Goal: Task Accomplishment & Management: Use online tool/utility

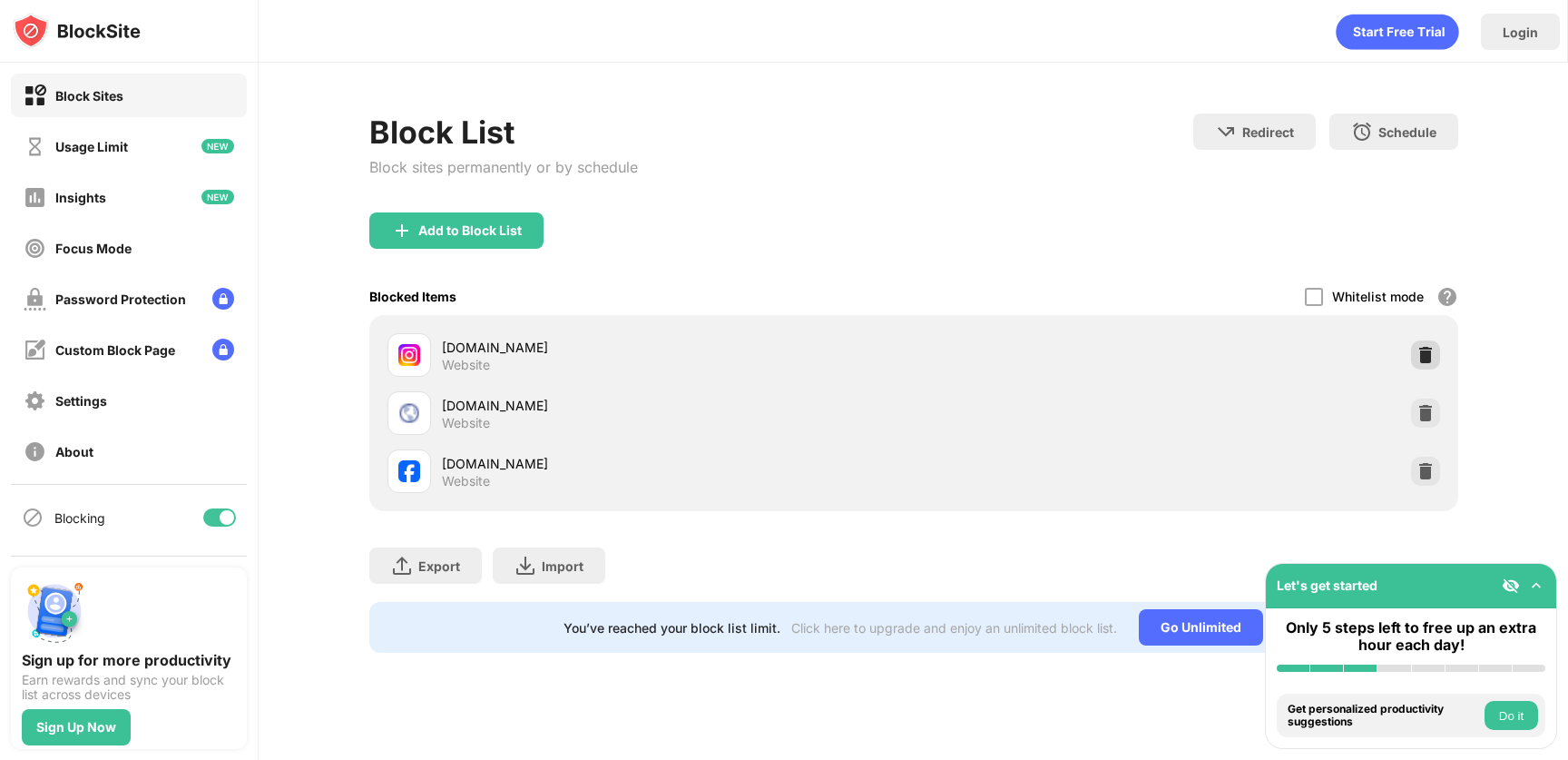
click at [1420, 355] on img at bounding box center [1426, 355] width 18 height 18
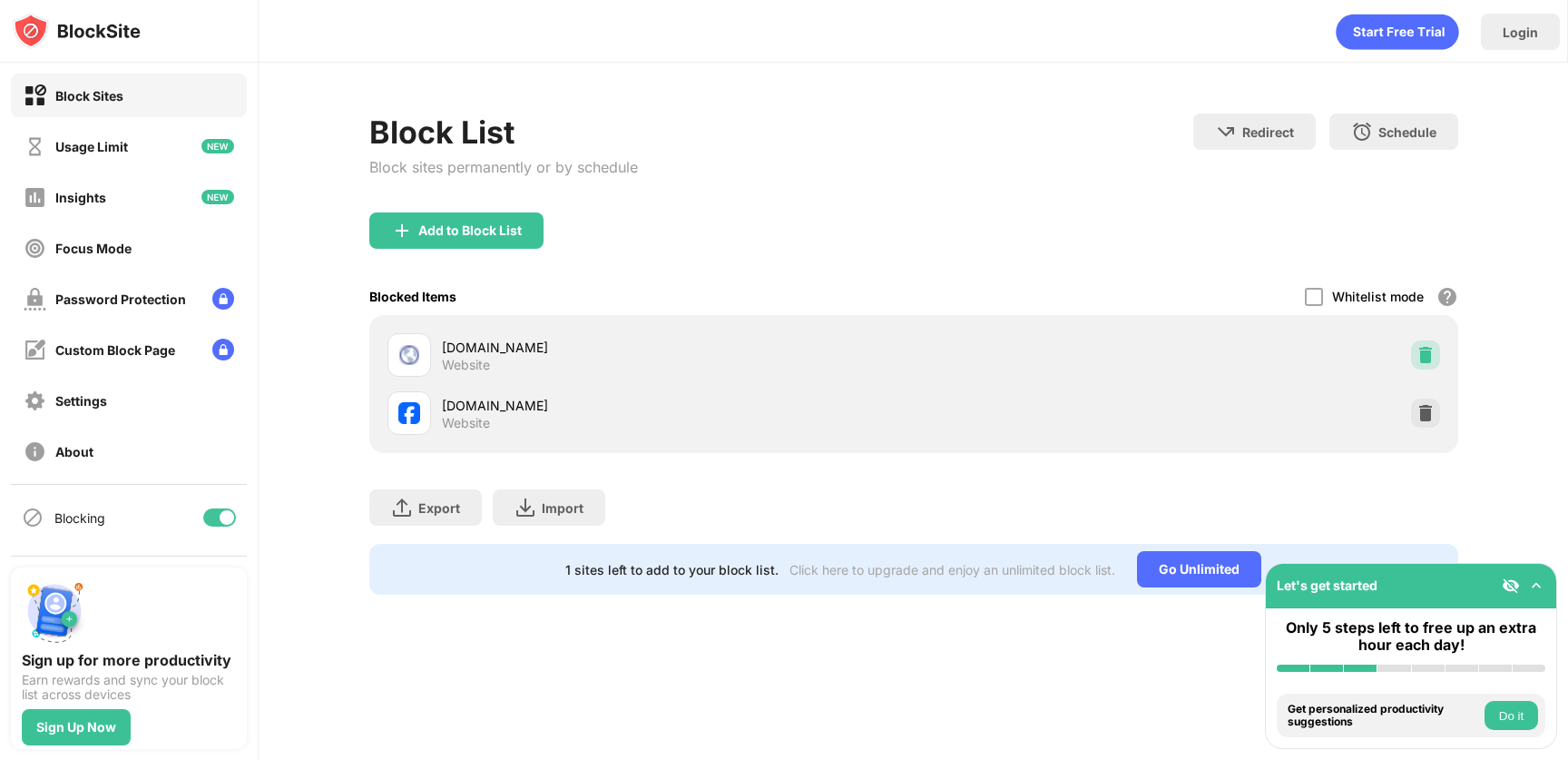
click at [1420, 355] on img at bounding box center [1426, 355] width 18 height 18
click at [1420, 404] on img at bounding box center [1426, 413] width 18 height 18
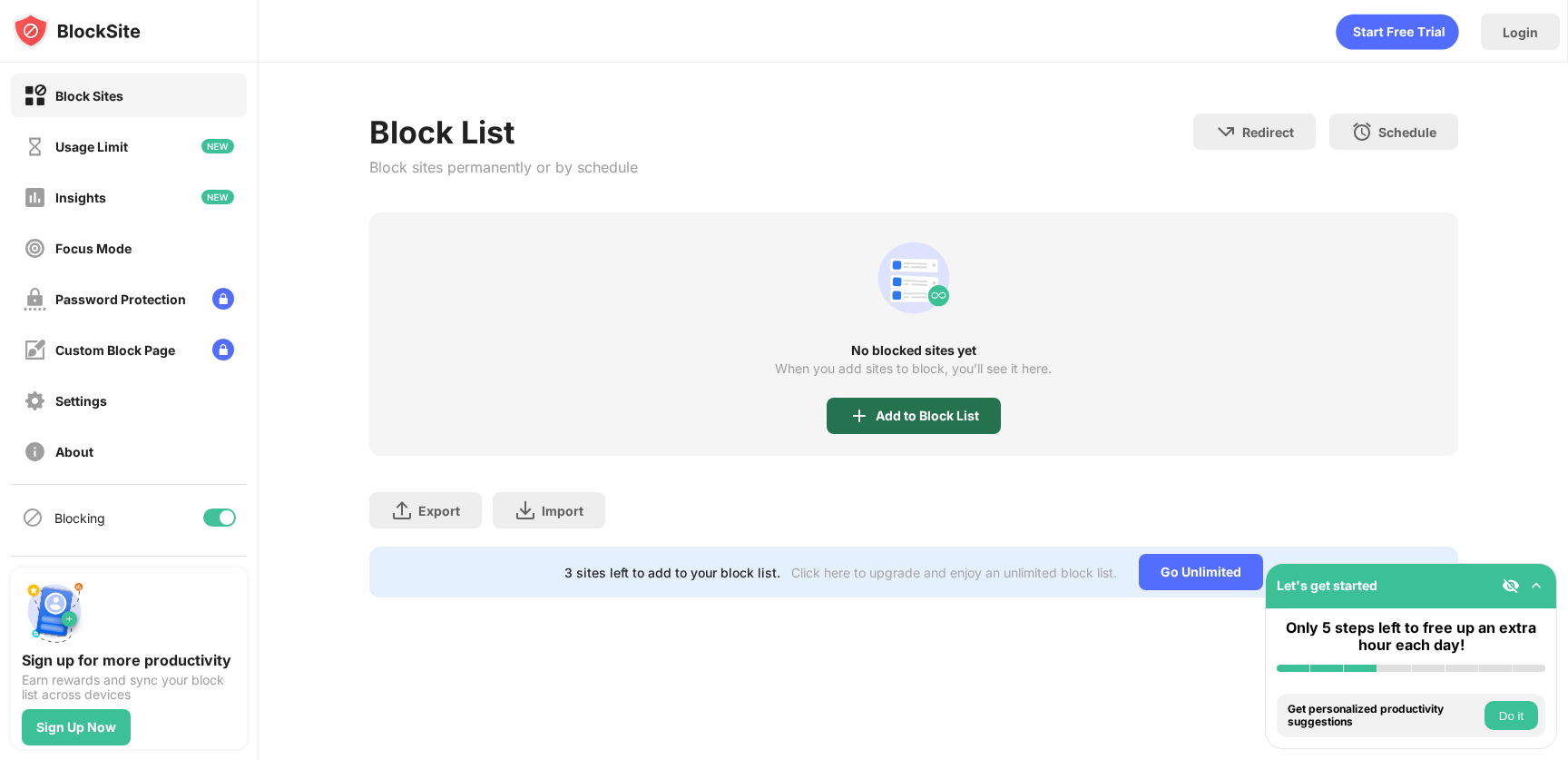
click at [924, 419] on div "Add to Block List" at bounding box center [928, 415] width 104 height 15
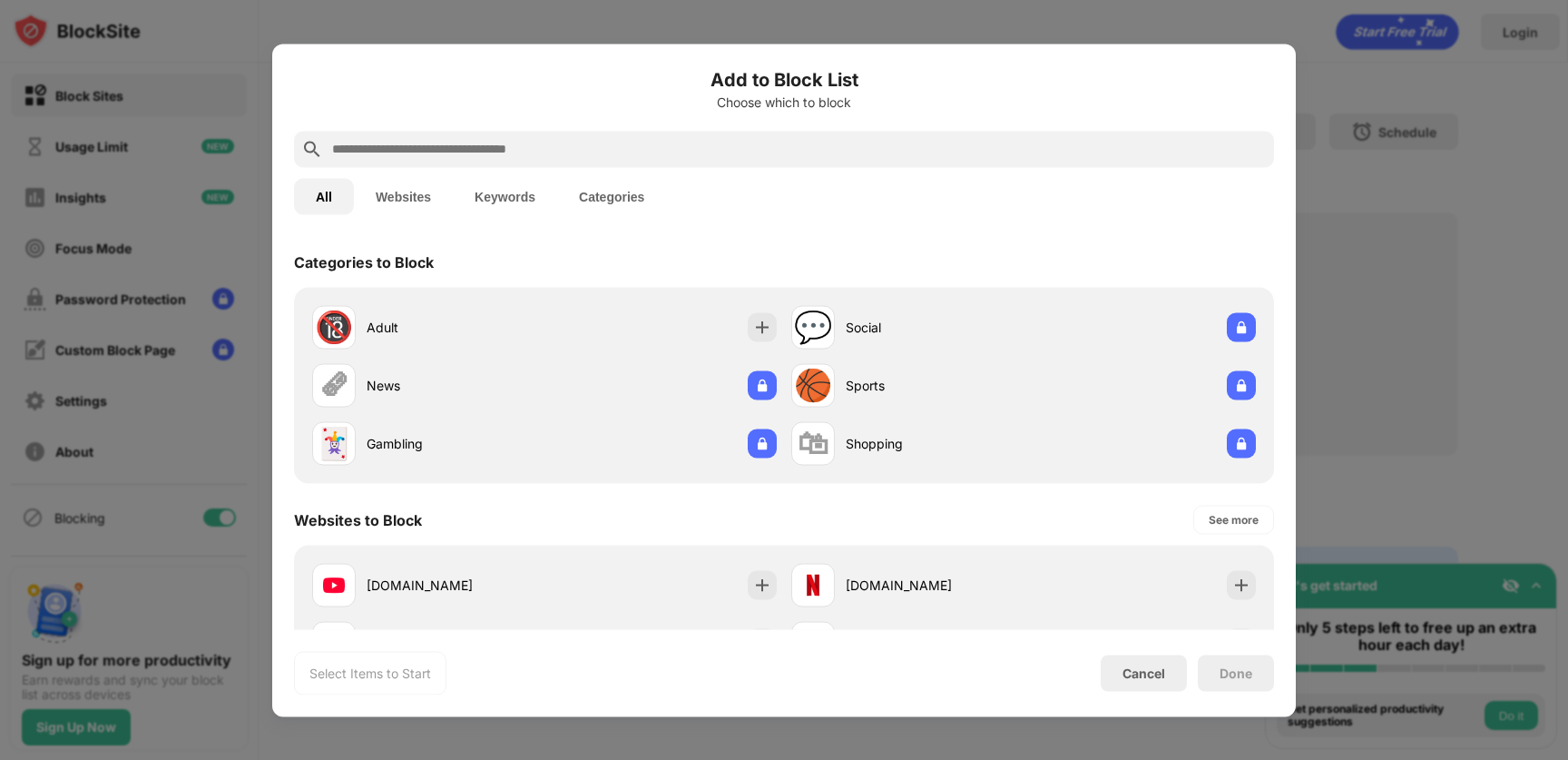
click at [423, 190] on button "Websites" at bounding box center [403, 196] width 99 height 37
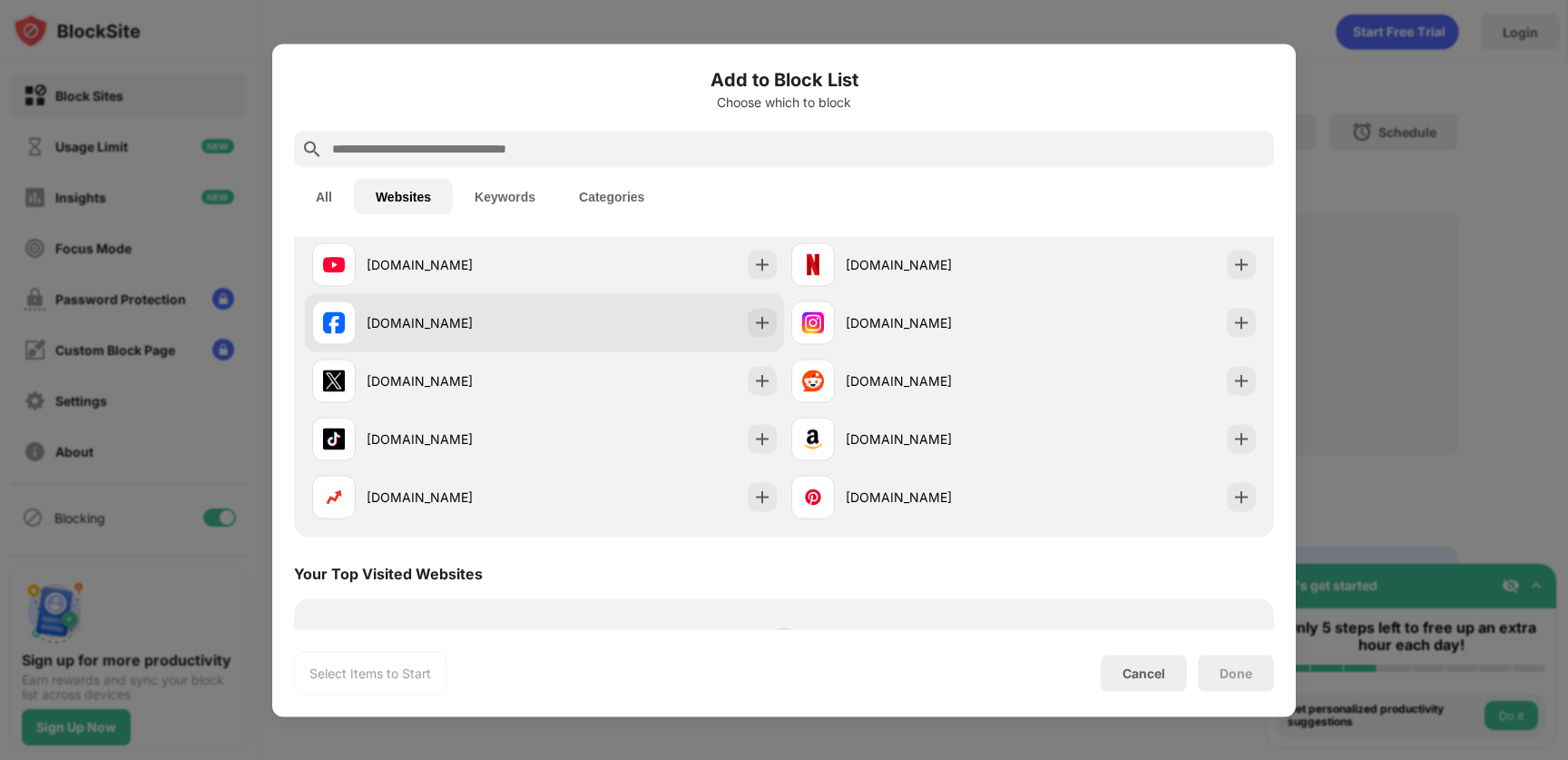
scroll to position [63, 0]
click at [756, 315] on img at bounding box center [763, 321] width 18 height 18
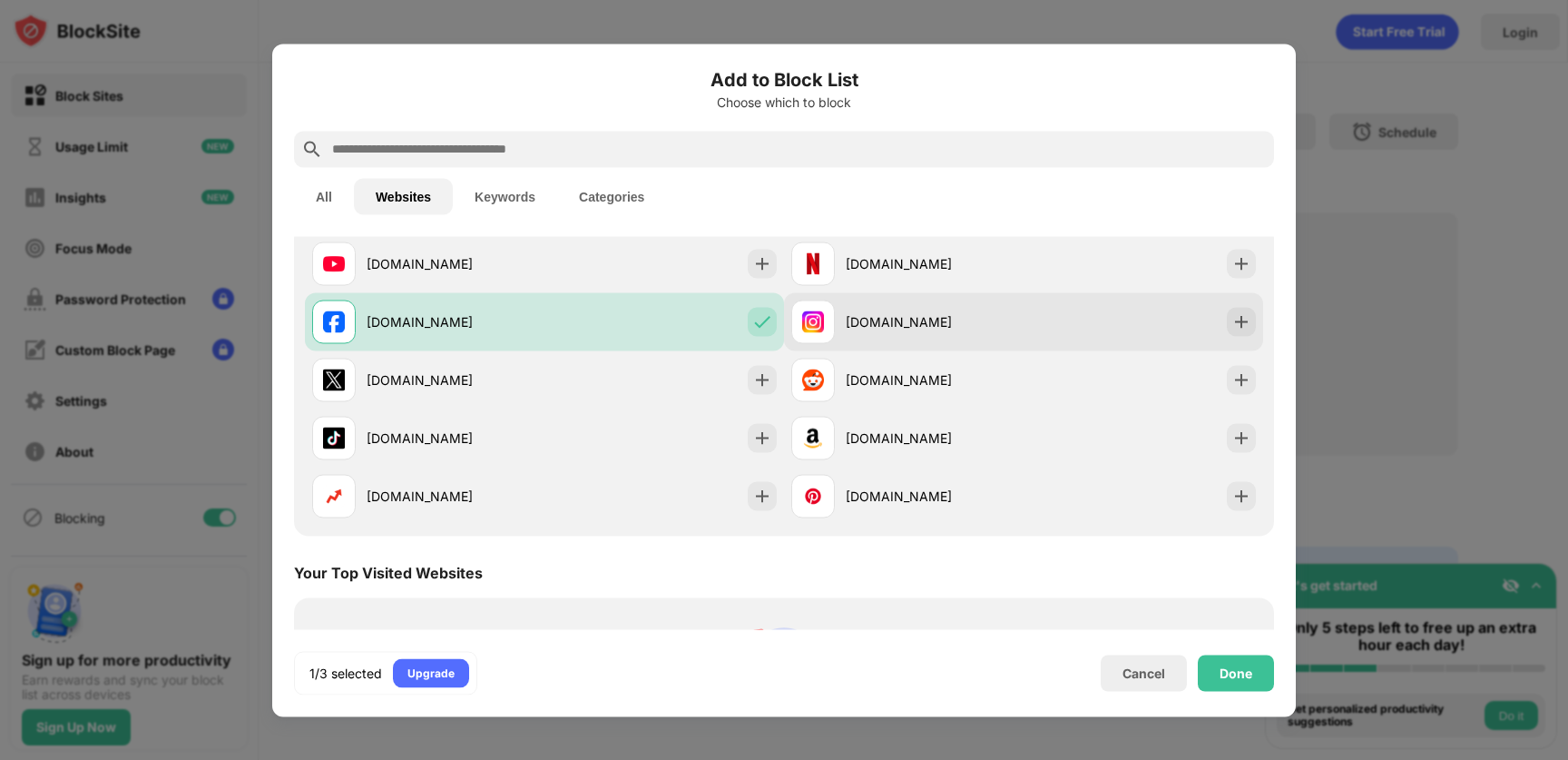
click at [1246, 322] on div "[DOMAIN_NAME]" at bounding box center [1024, 321] width 479 height 58
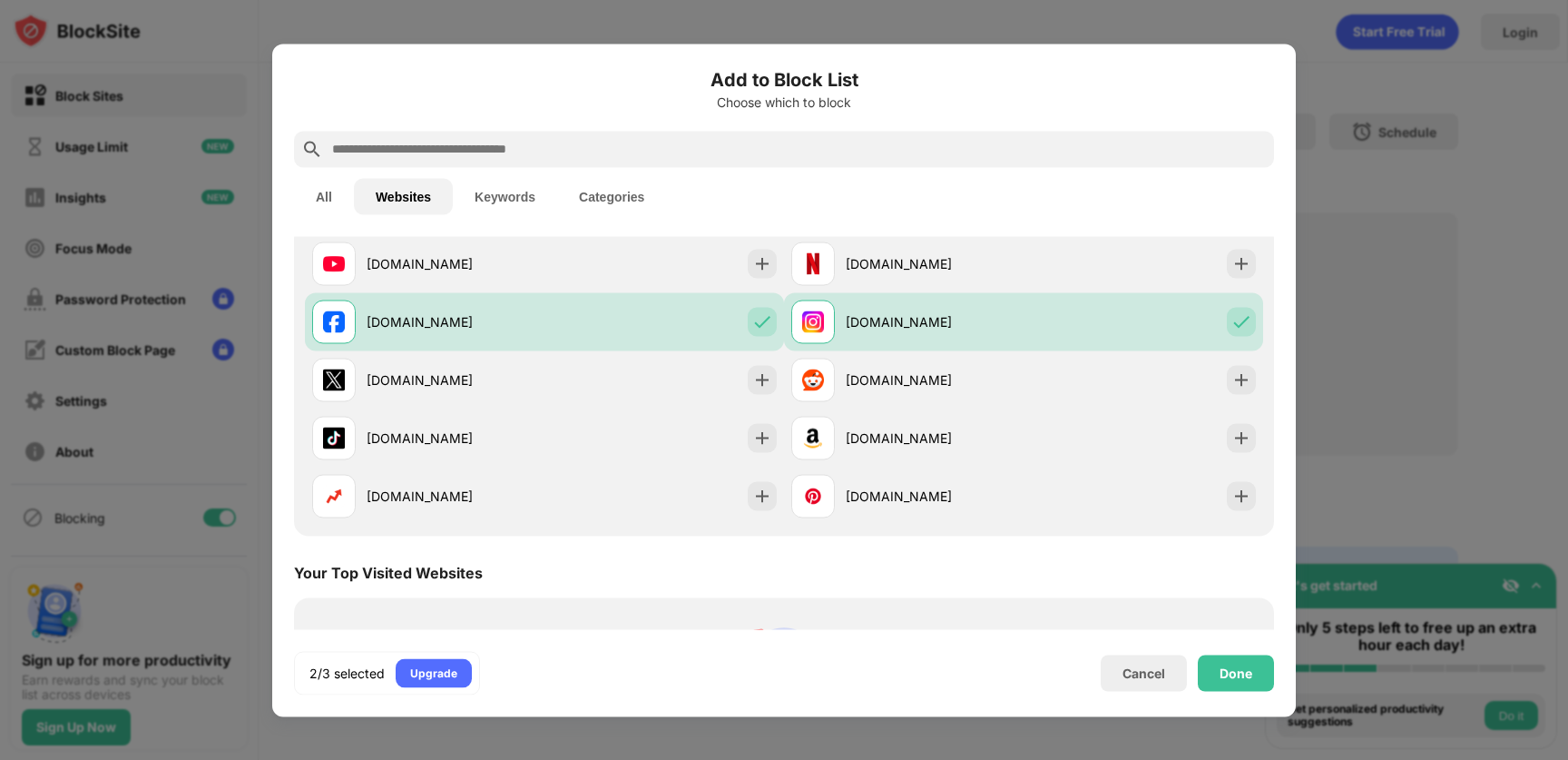
click at [404, 191] on button "Websites" at bounding box center [403, 196] width 99 height 37
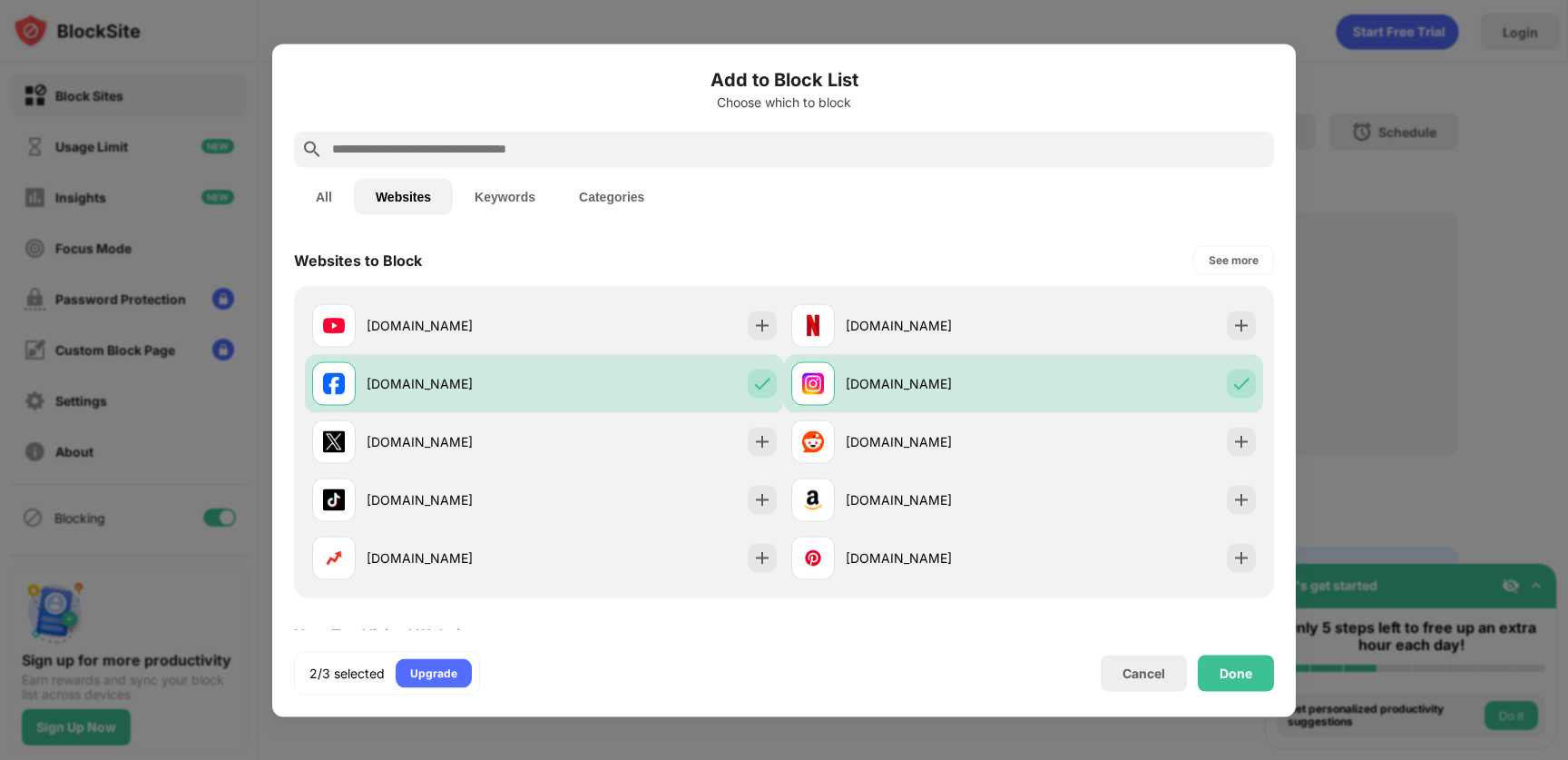
scroll to position [0, 0]
click at [453, 114] on div "Add to Block List Choose which to block" at bounding box center [784, 98] width 980 height 65
click at [449, 146] on input "text" at bounding box center [798, 149] width 937 height 22
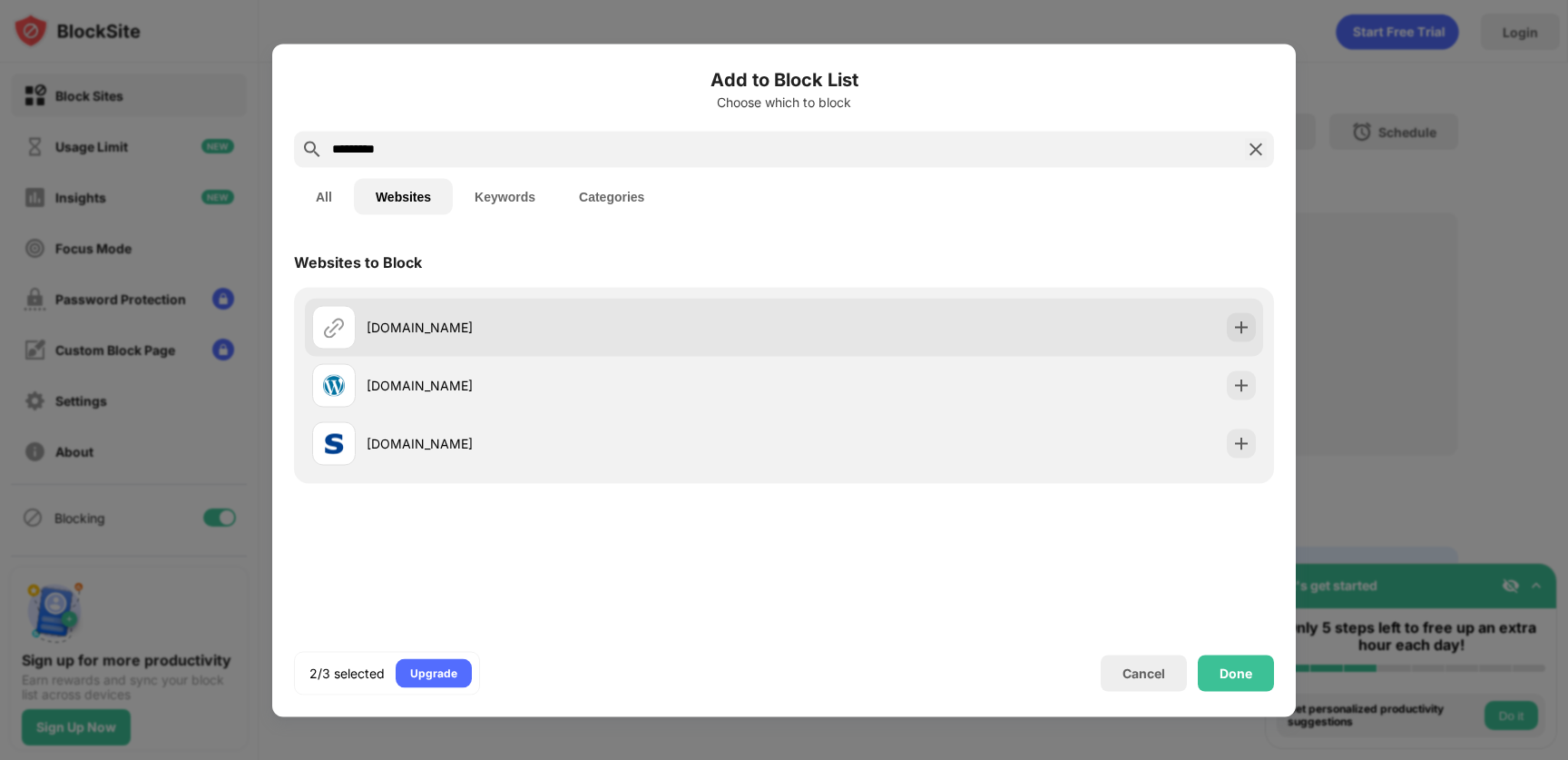
type input "*********"
click at [1232, 334] on div at bounding box center [1241, 326] width 29 height 29
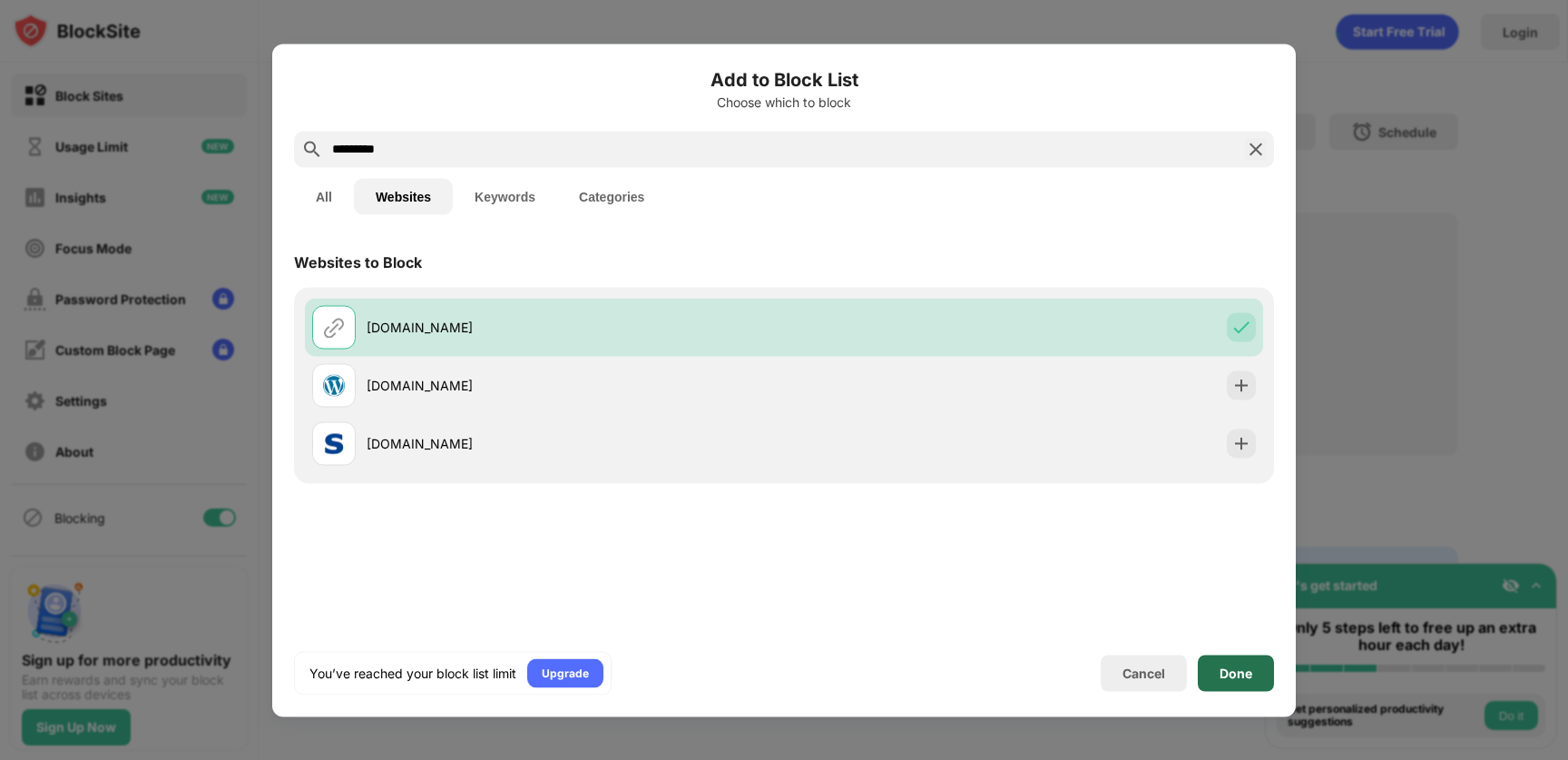
click at [1245, 658] on div "Done" at bounding box center [1236, 672] width 76 height 37
